Goal: Information Seeking & Learning: Learn about a topic

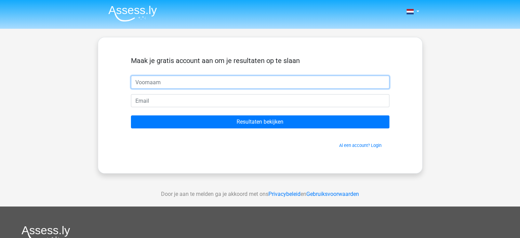
click at [291, 78] on input "text" at bounding box center [260, 82] width 259 height 13
type input "[PERSON_NAME]"
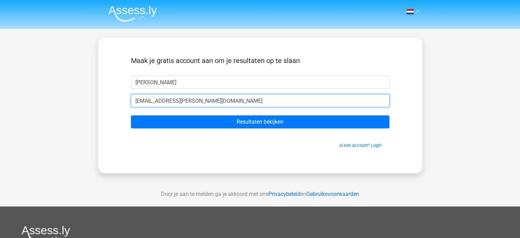
type input "[EMAIL_ADDRESS][DOMAIN_NAME]"
click at [131, 115] on input "Resultaten bekijken" at bounding box center [260, 121] width 259 height 13
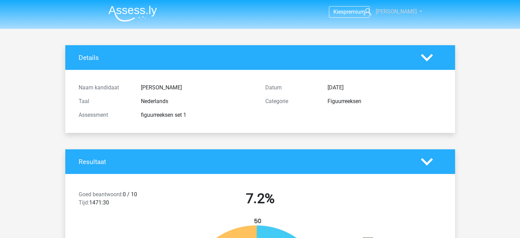
click at [399, 12] on span "[PERSON_NAME]" at bounding box center [396, 11] width 41 height 6
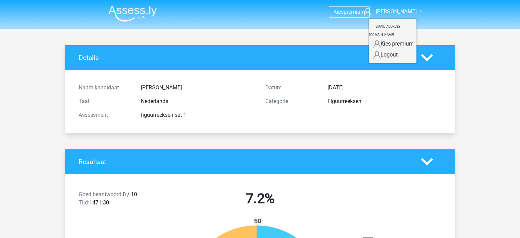
click at [134, 19] on img at bounding box center [132, 13] width 49 height 16
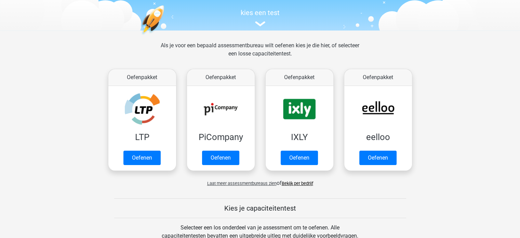
scroll to position [109, 0]
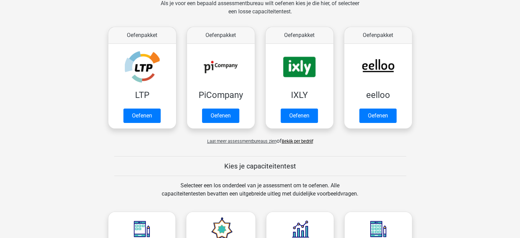
click at [306, 141] on link "Bekijk per bedrijf" at bounding box center [297, 141] width 31 height 5
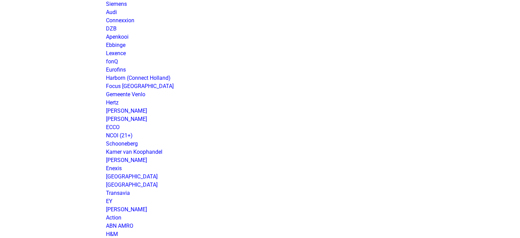
scroll to position [882, 0]
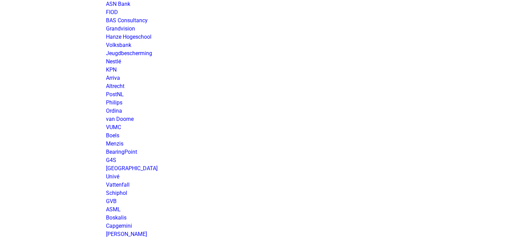
click at [120, 119] on link "van Doorne" at bounding box center [120, 119] width 28 height 6
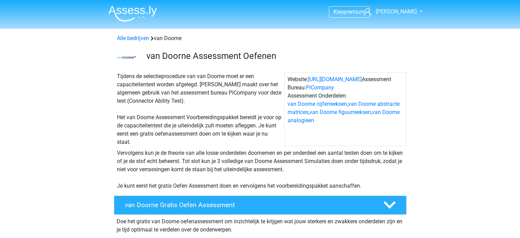
click at [132, 8] on img at bounding box center [132, 13] width 49 height 16
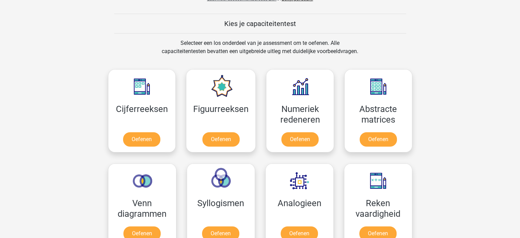
scroll to position [260, 0]
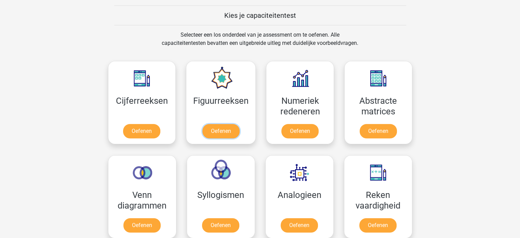
click at [236, 131] on link "Oefenen" at bounding box center [220, 131] width 37 height 14
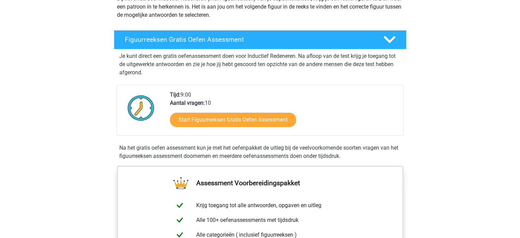
scroll to position [109, 0]
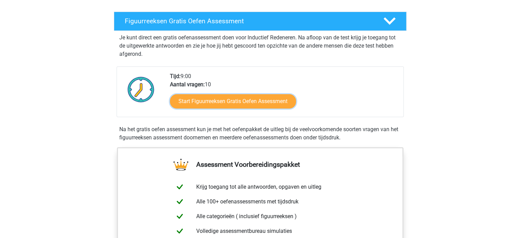
click at [274, 103] on link "Start Figuurreeksen Gratis Oefen Assessment" at bounding box center [233, 101] width 126 height 14
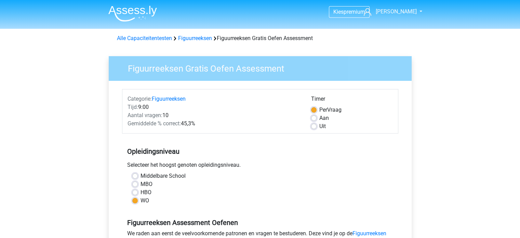
click at [355, 158] on div "Opleidingsniveau Selecteer het hoogst genoten opleidingsniveau. Middelbare Scho…" at bounding box center [260, 173] width 276 height 74
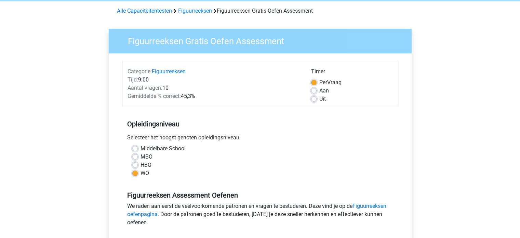
scroll to position [41, 0]
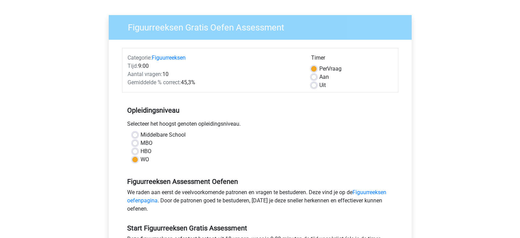
click at [421, 129] on div "Figuurreeksen Gratis Oefen Assessment Categorie: Figuurreeksen Tijd: 9:00 Aanta…" at bounding box center [260, 161] width 325 height 315
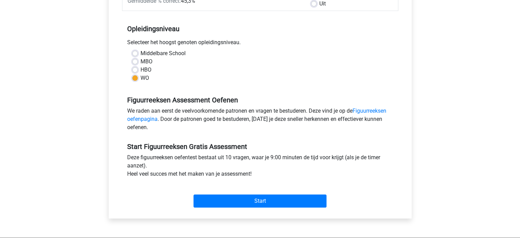
scroll to position [123, 0]
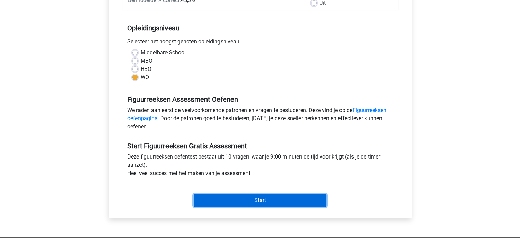
click at [309, 199] on input "Start" at bounding box center [260, 200] width 133 height 13
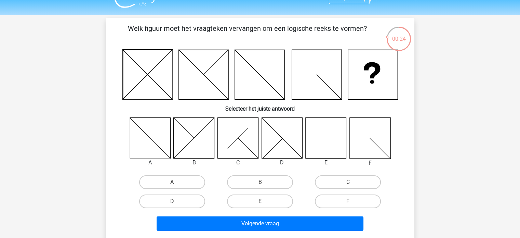
scroll to position [27, 0]
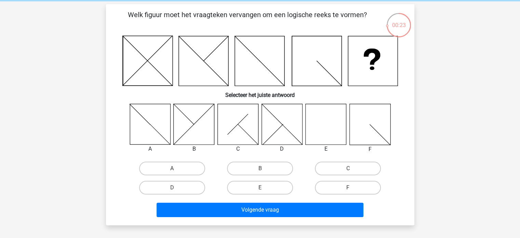
click at [277, 187] on label "E" at bounding box center [260, 188] width 66 height 14
click at [264, 187] on input "E" at bounding box center [262, 189] width 4 height 4
radio input "true"
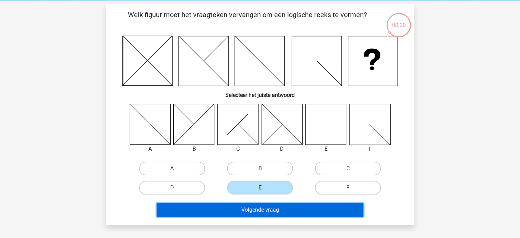
click at [296, 209] on button "Volgende vraag" at bounding box center [260, 209] width 207 height 14
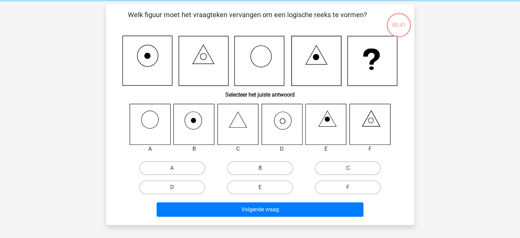
scroll to position [31, 0]
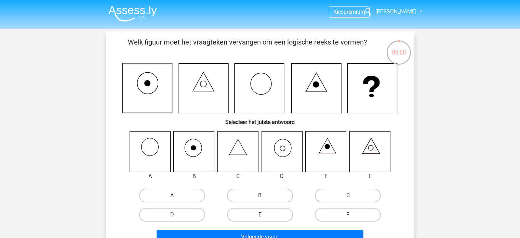
scroll to position [31, 0]
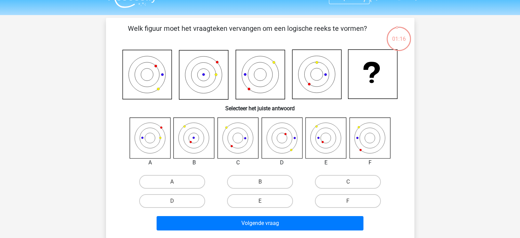
scroll to position [27, 0]
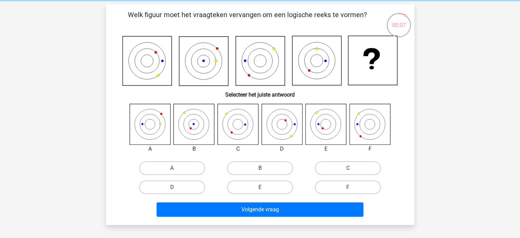
click at [343, 172] on label "C" at bounding box center [348, 168] width 66 height 14
click at [348, 172] on input "C" at bounding box center [350, 170] width 4 height 4
radio input "true"
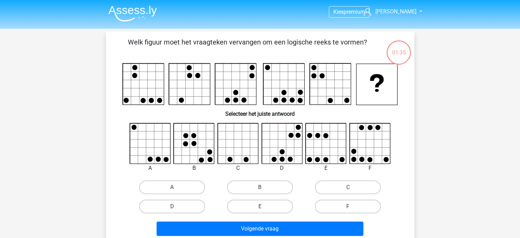
scroll to position [27, 0]
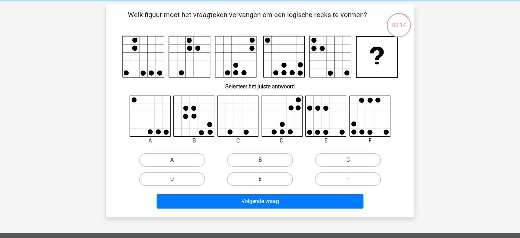
click at [196, 179] on label "D" at bounding box center [172, 179] width 66 height 14
click at [176, 179] on input "D" at bounding box center [174, 181] width 4 height 4
radio input "true"
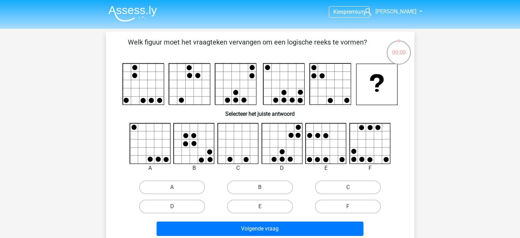
scroll to position [27, 0]
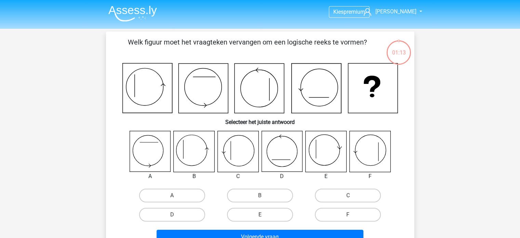
scroll to position [27, 0]
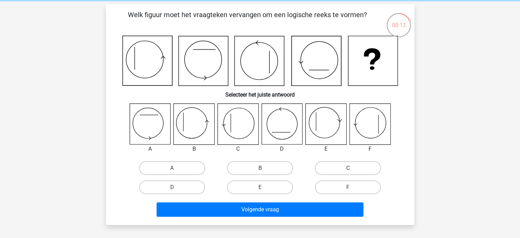
click at [256, 166] on label "B" at bounding box center [260, 168] width 66 height 14
click at [260, 168] on input "B" at bounding box center [262, 170] width 4 height 4
radio input "true"
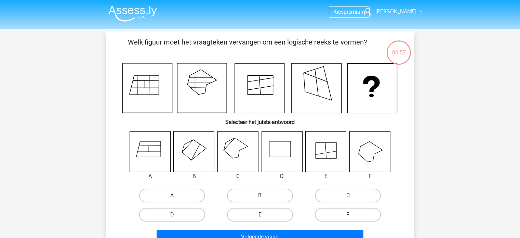
scroll to position [27, 0]
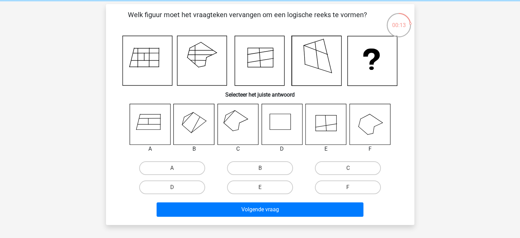
click at [369, 163] on label "C" at bounding box center [348, 168] width 66 height 14
click at [353, 168] on input "C" at bounding box center [350, 170] width 4 height 4
radio input "true"
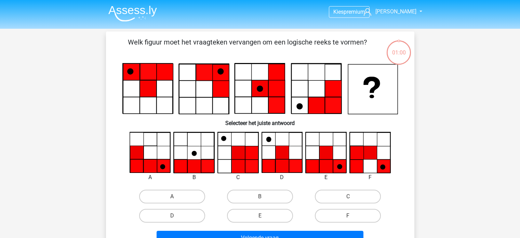
scroll to position [27, 0]
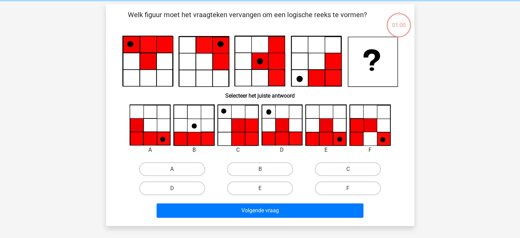
click at [331, 209] on button "Volgende vraag" at bounding box center [260, 210] width 207 height 14
click at [416, 158] on div "00:59 Vraag 7 van de 10 Categorie: figuurreeksen set 1 Welk figuur moet het vra…" at bounding box center [260, 115] width 319 height 222
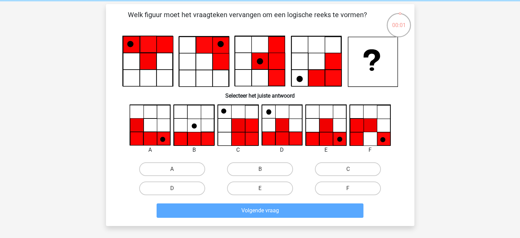
click at [173, 163] on label "A" at bounding box center [172, 169] width 66 height 14
click at [173, 169] on input "A" at bounding box center [174, 171] width 4 height 4
radio input "true"
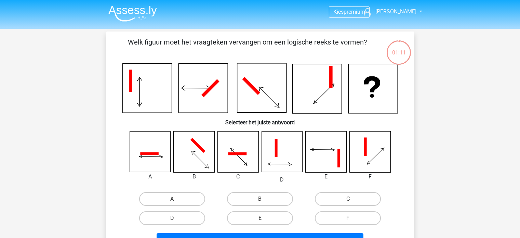
scroll to position [27, 0]
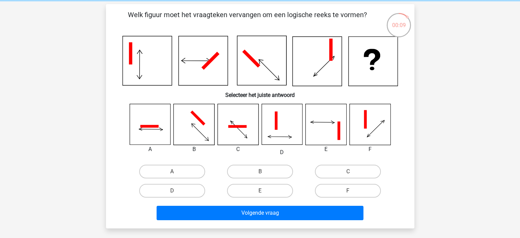
click at [368, 194] on label "F" at bounding box center [348, 191] width 66 height 14
click at [353, 194] on input "F" at bounding box center [350, 192] width 4 height 4
radio input "true"
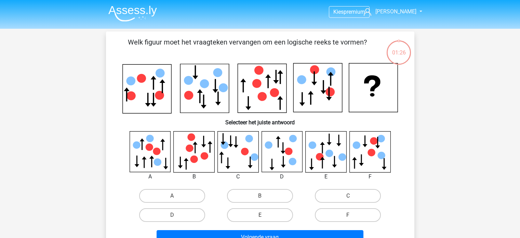
scroll to position [27, 0]
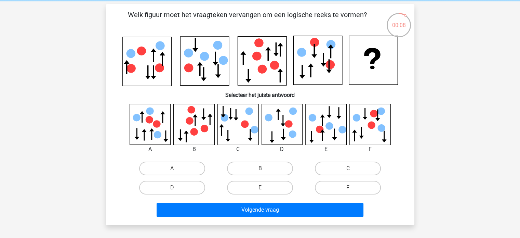
click at [376, 187] on label "F" at bounding box center [348, 188] width 66 height 14
click at [353, 187] on input "F" at bounding box center [350, 189] width 4 height 4
radio input "true"
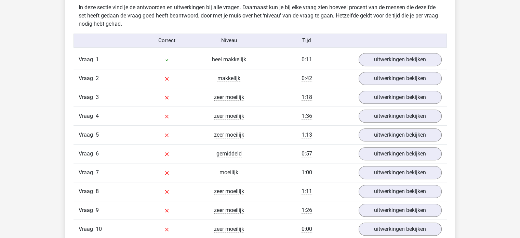
scroll to position [554, 0]
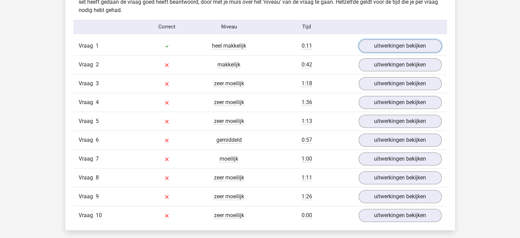
click at [418, 43] on link "uitwerkingen bekijken" at bounding box center [400, 45] width 83 height 13
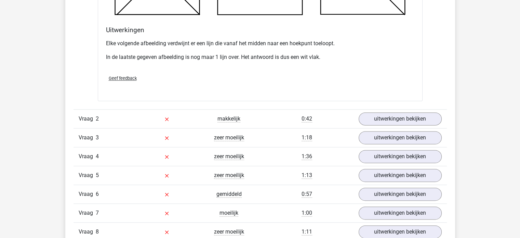
scroll to position [896, 0]
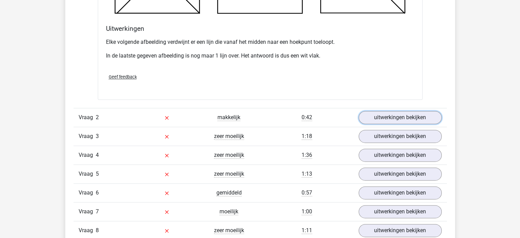
click at [414, 111] on link "uitwerkingen bekijken" at bounding box center [400, 117] width 83 height 13
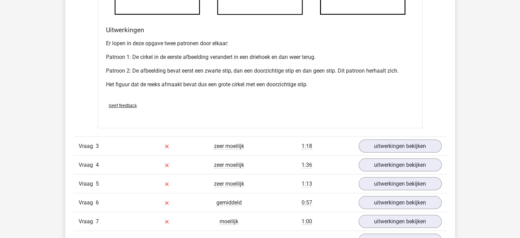
scroll to position [1333, 0]
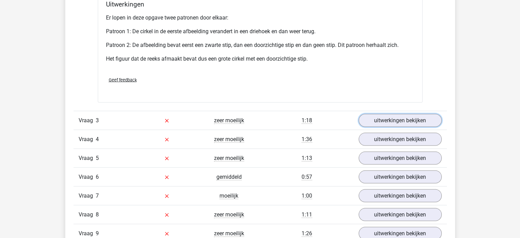
click at [431, 118] on link "uitwerkingen bekijken" at bounding box center [400, 120] width 83 height 13
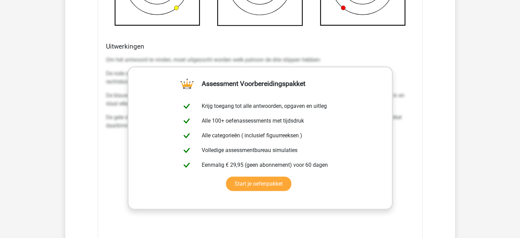
scroll to position [1730, 0]
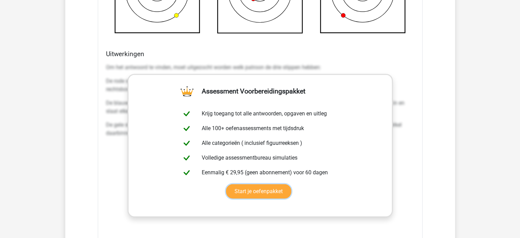
click at [284, 185] on link "Start je oefenpakket" at bounding box center [258, 191] width 65 height 14
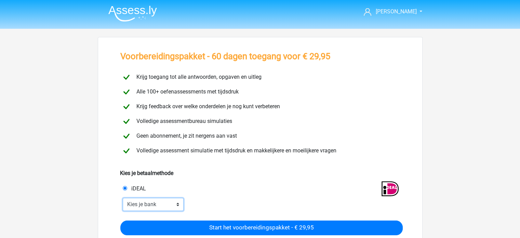
click at [162, 201] on select "Kies je bank ABN AMRO ING Rabobank ASN Bank bunq Knab N26 NN Regiobank Revolut …" at bounding box center [153, 204] width 61 height 13
select select "ideal_INGBNL2A"
click at [123, 198] on select "Kies je bank ABN AMRO ING Rabobank ASN Bank bunq Knab N26 NN Regiobank Revolut …" at bounding box center [153, 204] width 61 height 13
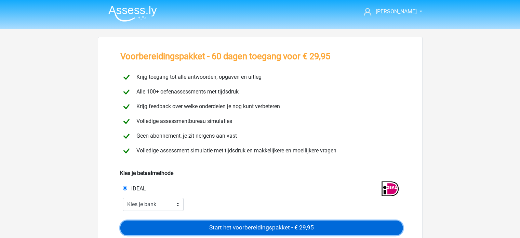
click at [275, 222] on input "Start het voorbereidingspakket - € 29,95" at bounding box center [261, 227] width 282 height 15
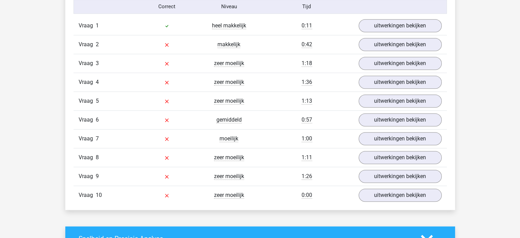
scroll to position [629, 0]
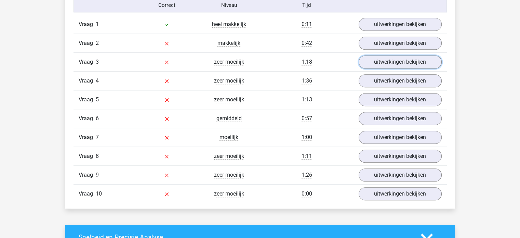
click at [379, 58] on link "uitwerkingen bekijken" at bounding box center [400, 61] width 83 height 13
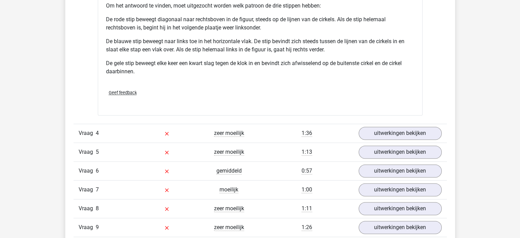
scroll to position [1040, 0]
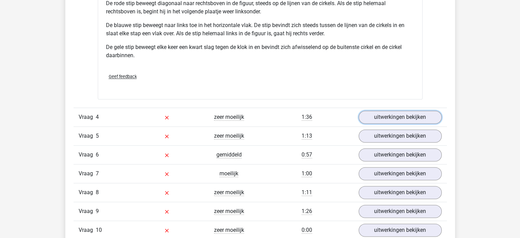
click at [405, 115] on link "uitwerkingen bekijken" at bounding box center [400, 116] width 83 height 13
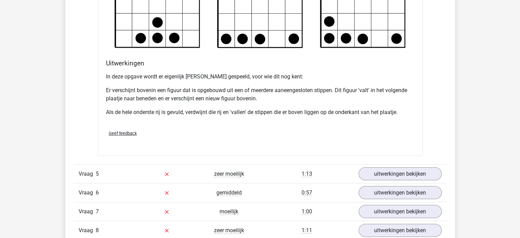
scroll to position [1423, 0]
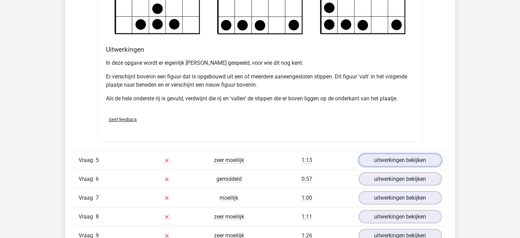
click at [399, 158] on link "uitwerkingen bekijken" at bounding box center [400, 160] width 83 height 13
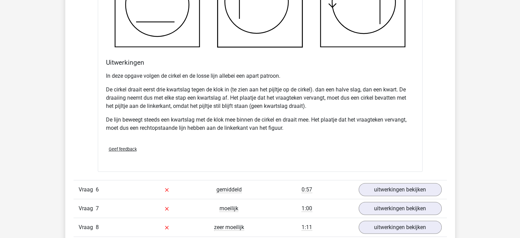
scroll to position [1847, 0]
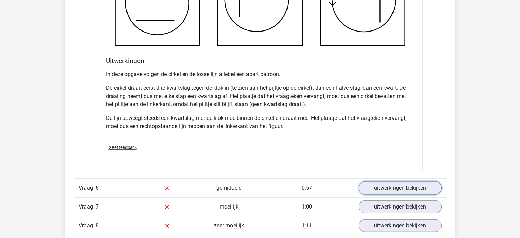
click at [423, 185] on link "uitwerkingen bekijken" at bounding box center [400, 187] width 83 height 13
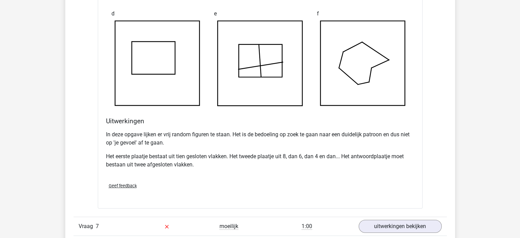
scroll to position [2285, 0]
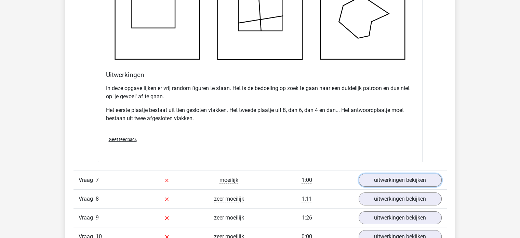
click at [423, 181] on link "uitwerkingen bekijken" at bounding box center [400, 179] width 83 height 13
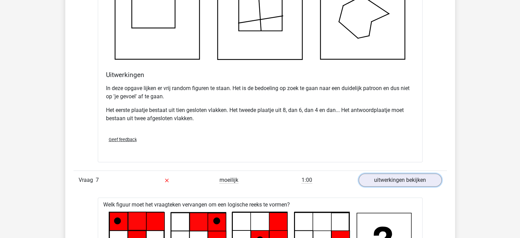
click at [429, 174] on link "uitwerkingen bekijken" at bounding box center [400, 179] width 83 height 13
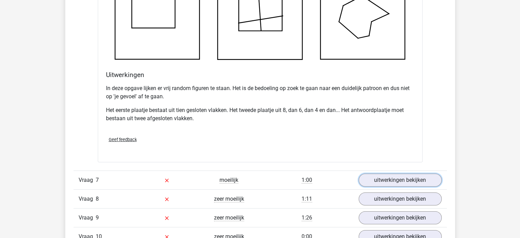
click at [417, 176] on link "uitwerkingen bekijken" at bounding box center [400, 179] width 83 height 13
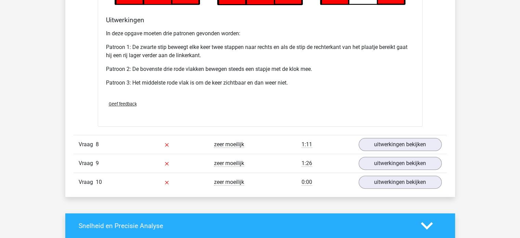
scroll to position [2791, 0]
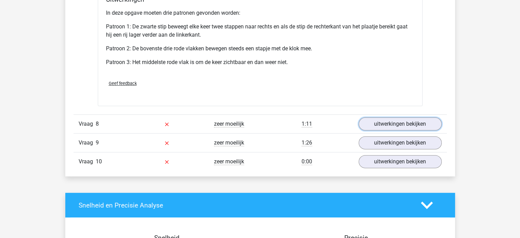
click at [421, 122] on link "uitwerkingen bekijken" at bounding box center [400, 123] width 83 height 13
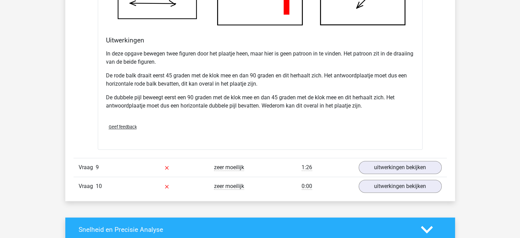
scroll to position [3201, 0]
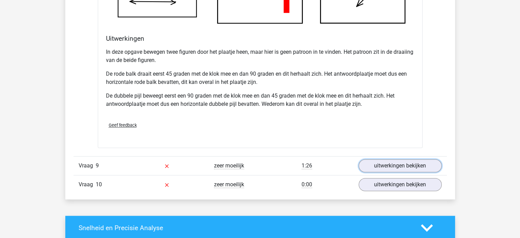
click at [420, 162] on link "uitwerkingen bekijken" at bounding box center [400, 165] width 83 height 13
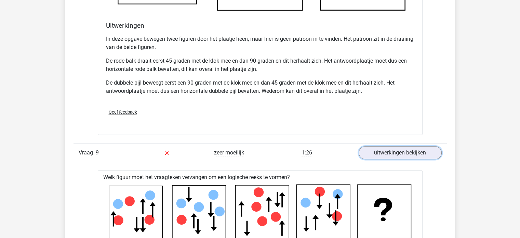
scroll to position [3215, 0]
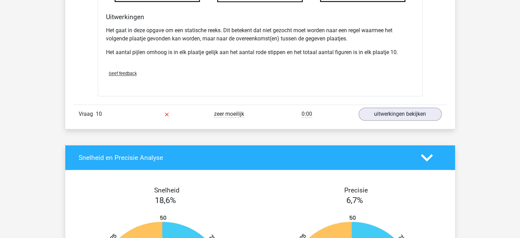
scroll to position [3694, 0]
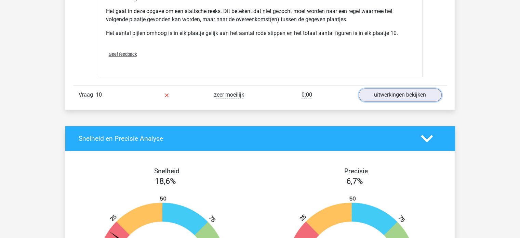
click at [404, 94] on link "uitwerkingen bekijken" at bounding box center [400, 94] width 83 height 13
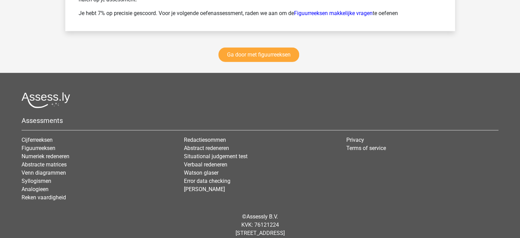
scroll to position [4579, 0]
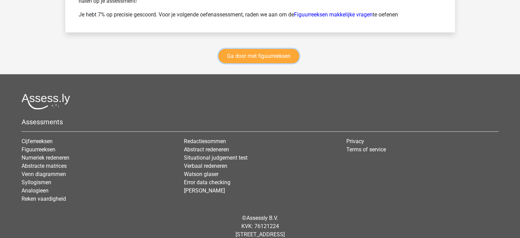
click at [270, 54] on link "Ga door met figuurreeksen" at bounding box center [259, 56] width 81 height 14
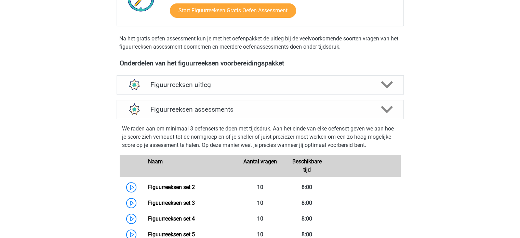
scroll to position [201, 0]
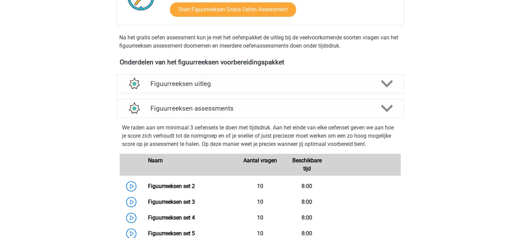
click at [173, 185] on link "Figuurreeksen set 2" at bounding box center [171, 186] width 47 height 6
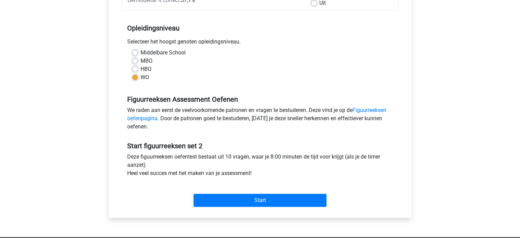
scroll to position [150, 0]
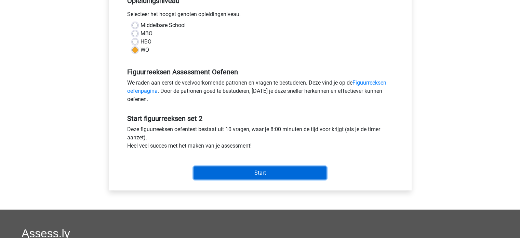
click at [245, 173] on input "Start" at bounding box center [260, 172] width 133 height 13
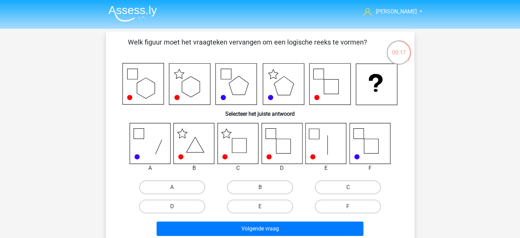
click at [356, 186] on label "C" at bounding box center [348, 187] width 66 height 14
click at [353, 187] on input "C" at bounding box center [350, 189] width 4 height 4
radio input "true"
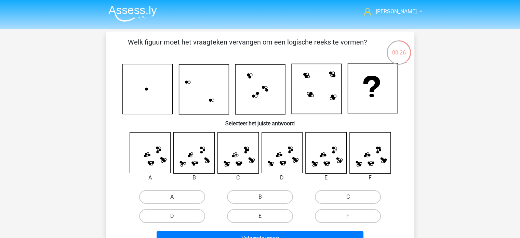
click at [251, 196] on label "B" at bounding box center [260, 197] width 66 height 14
click at [260, 197] on input "B" at bounding box center [262, 199] width 4 height 4
radio input "true"
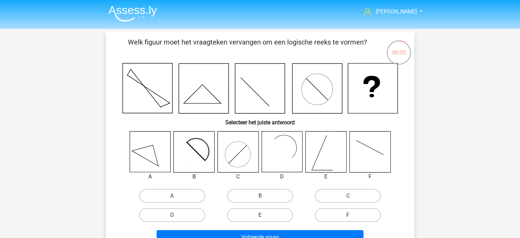
click at [187, 216] on label "D" at bounding box center [172, 215] width 66 height 14
click at [176, 216] on input "D" at bounding box center [174, 217] width 4 height 4
radio input "true"
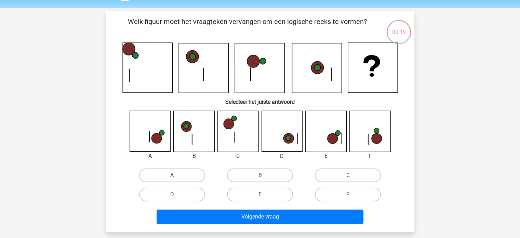
scroll to position [20, 0]
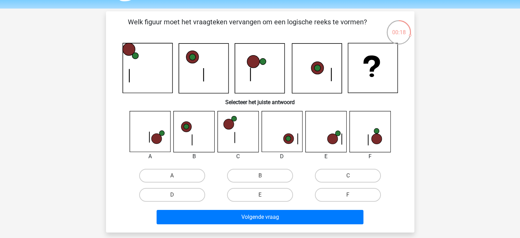
click at [375, 198] on label "F" at bounding box center [348, 195] width 66 height 14
click at [353, 198] on input "F" at bounding box center [350, 197] width 4 height 4
radio input "true"
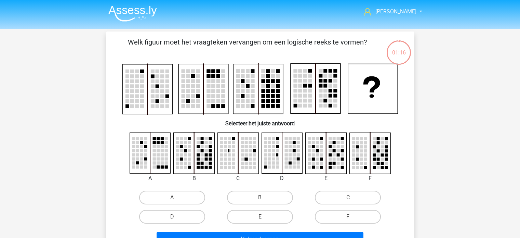
scroll to position [20, 0]
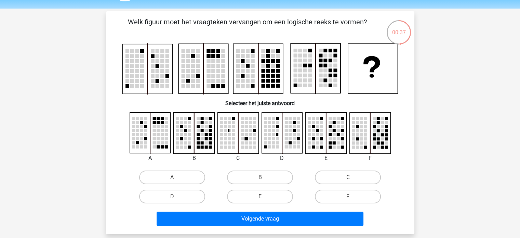
click at [370, 196] on label "F" at bounding box center [348, 196] width 66 height 14
click at [353, 196] on input "F" at bounding box center [350, 198] width 4 height 4
radio input "true"
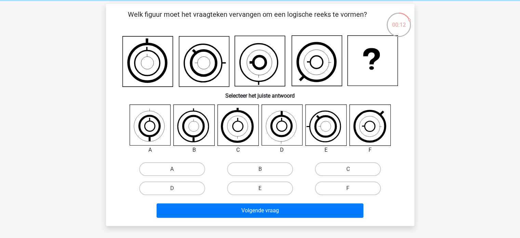
scroll to position [28, 0]
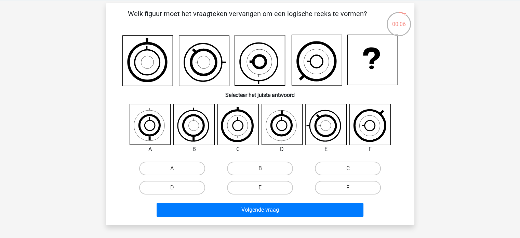
click at [262, 189] on input "E" at bounding box center [262, 189] width 4 height 4
radio input "true"
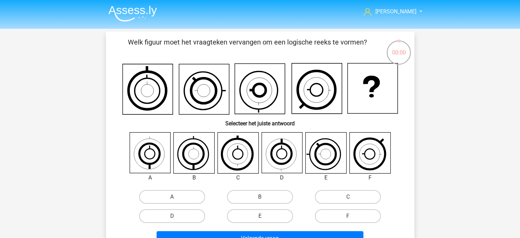
scroll to position [28, 0]
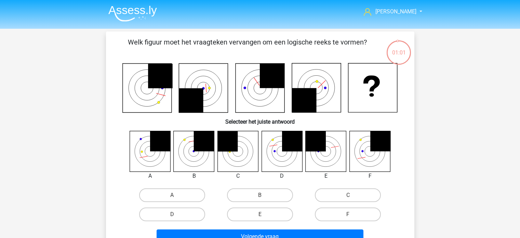
scroll to position [28, 0]
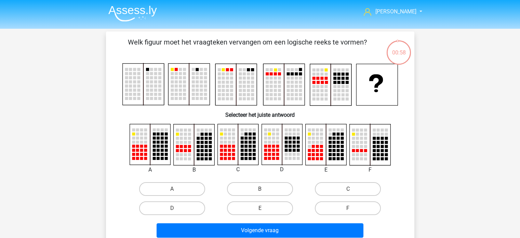
scroll to position [28, 0]
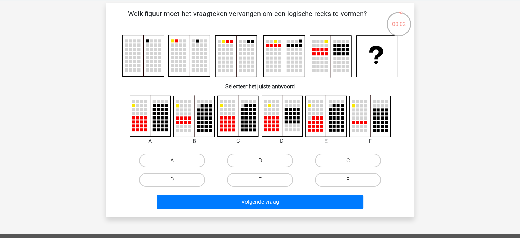
click at [273, 175] on label "E" at bounding box center [260, 180] width 66 height 14
click at [264, 180] on input "E" at bounding box center [262, 182] width 4 height 4
radio input "true"
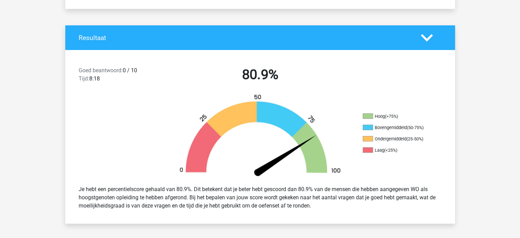
scroll to position [119, 0]
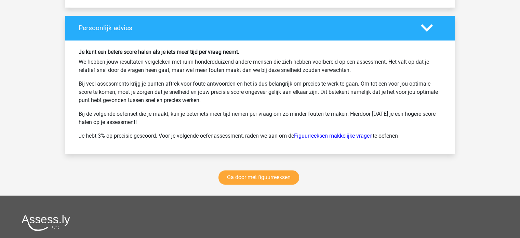
scroll to position [913, 0]
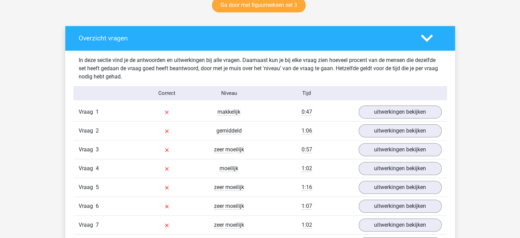
scroll to position [367, 0]
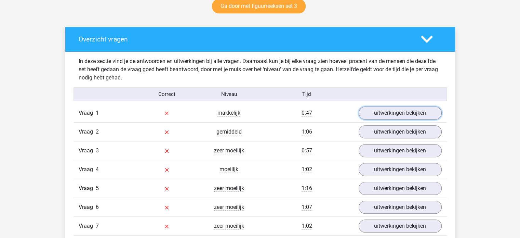
click at [425, 110] on link "uitwerkingen bekijken" at bounding box center [400, 112] width 83 height 13
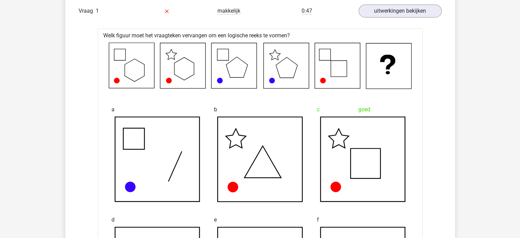
scroll to position [469, 0]
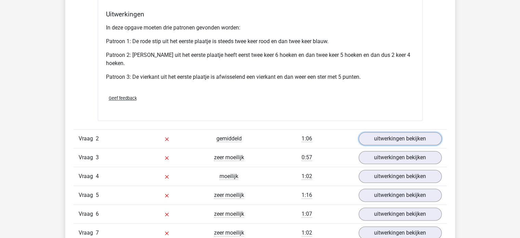
click at [436, 136] on link "uitwerkingen bekijken" at bounding box center [400, 138] width 83 height 13
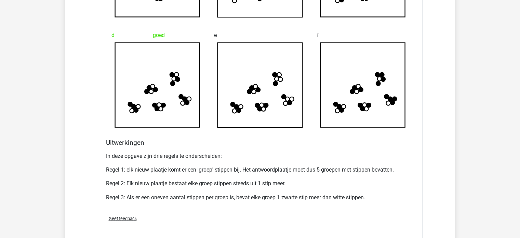
scroll to position [1102, 0]
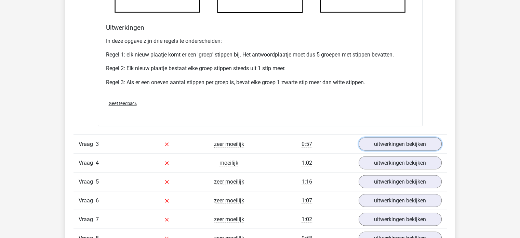
click at [434, 139] on link "uitwerkingen bekijken" at bounding box center [400, 143] width 83 height 13
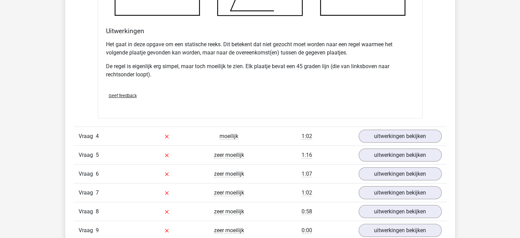
scroll to position [1655, 0]
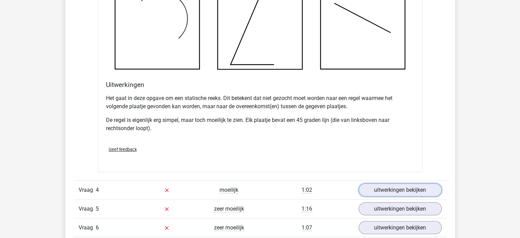
click at [427, 190] on link "uitwerkingen bekijken" at bounding box center [400, 189] width 83 height 13
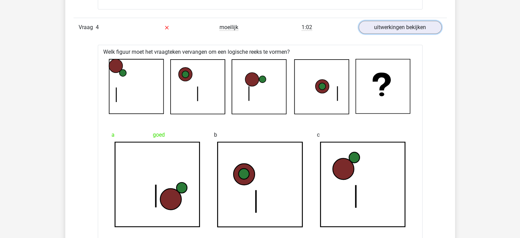
scroll to position [1730, 0]
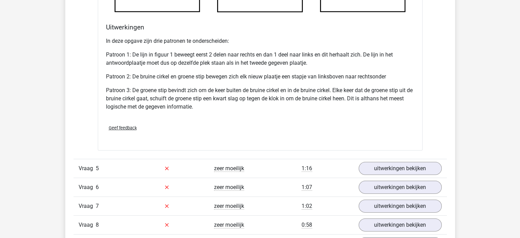
scroll to position [2093, 0]
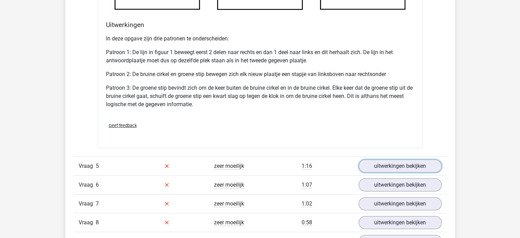
click at [432, 163] on link "uitwerkingen bekijken" at bounding box center [400, 165] width 83 height 13
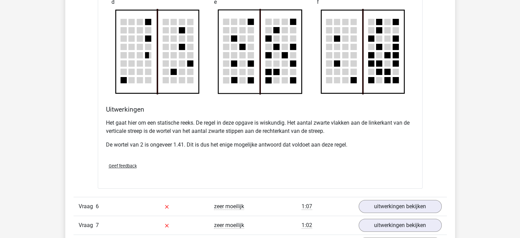
scroll to position [2476, 0]
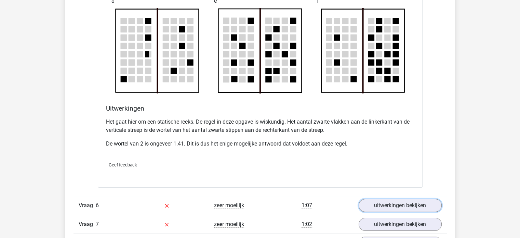
click at [428, 199] on link "uitwerkingen bekijken" at bounding box center [400, 205] width 83 height 13
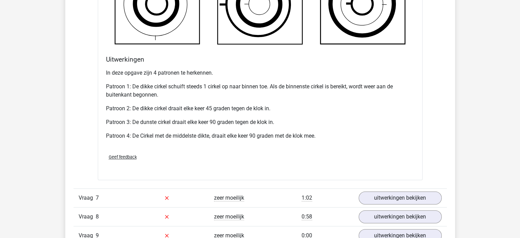
scroll to position [2949, 0]
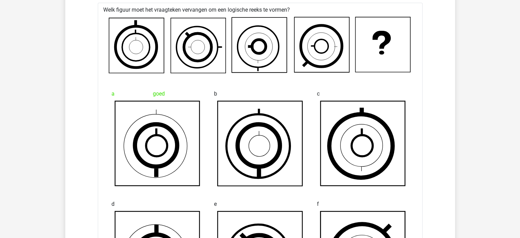
scroll to position [2696, 0]
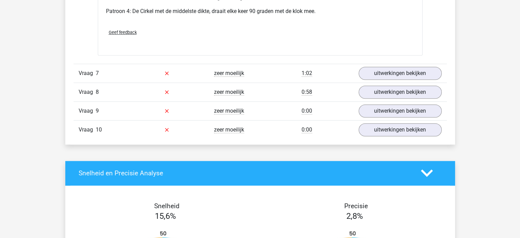
scroll to position [3078, 0]
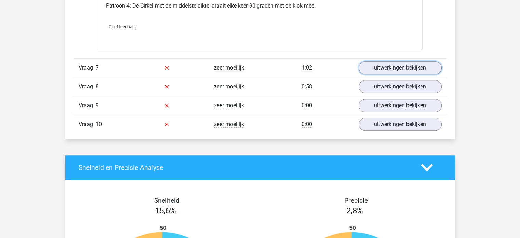
click at [423, 67] on link "uitwerkingen bekijken" at bounding box center [400, 67] width 83 height 13
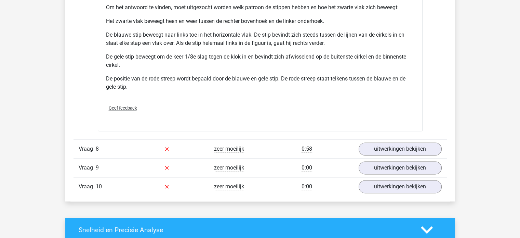
scroll to position [3475, 0]
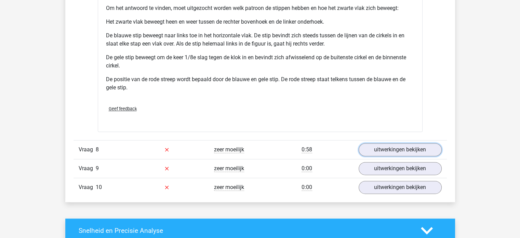
click at [437, 144] on link "uitwerkingen bekijken" at bounding box center [400, 149] width 83 height 13
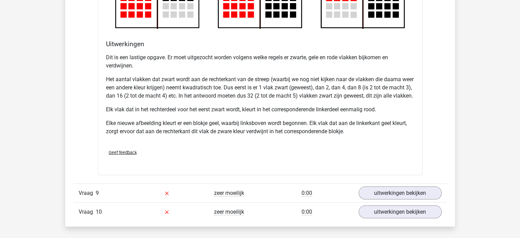
scroll to position [3900, 0]
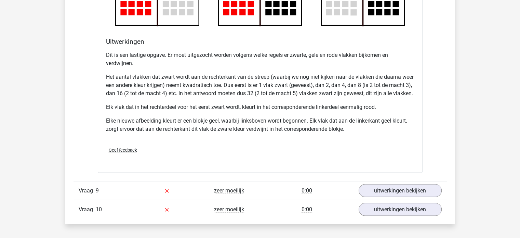
click at [440, 193] on link "uitwerkingen bekijken" at bounding box center [400, 190] width 83 height 13
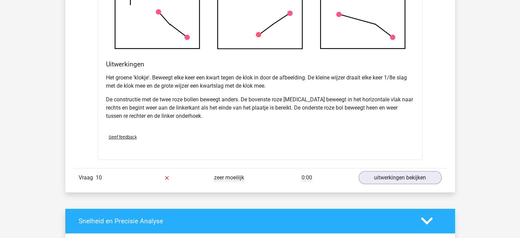
scroll to position [4352, 0]
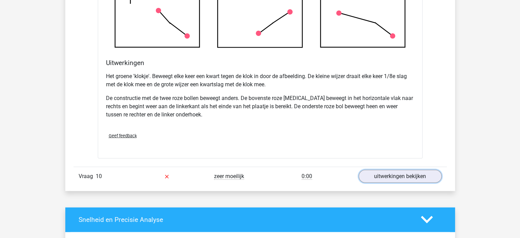
click at [424, 183] on link "uitwerkingen bekijken" at bounding box center [400, 176] width 83 height 13
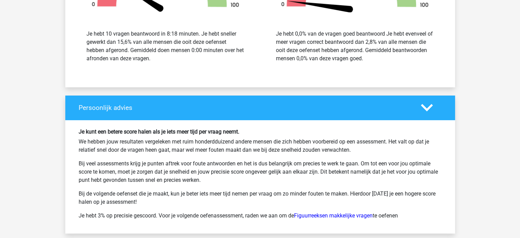
scroll to position [5111, 0]
